Goal: Find specific page/section: Find specific page/section

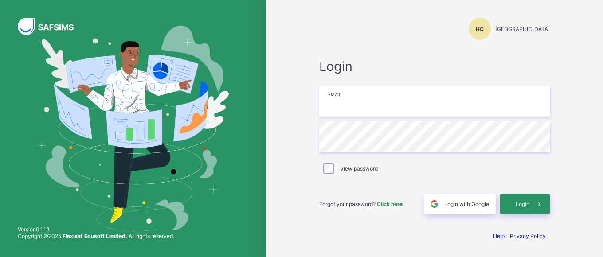
click at [389, 102] on input "email" at bounding box center [434, 101] width 231 height 31
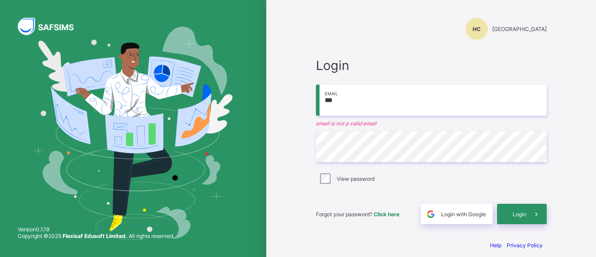
type input "**********"
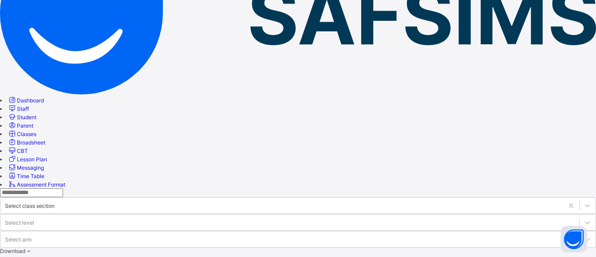
scroll to position [222, 0]
